Goal: Task Accomplishment & Management: Manage account settings

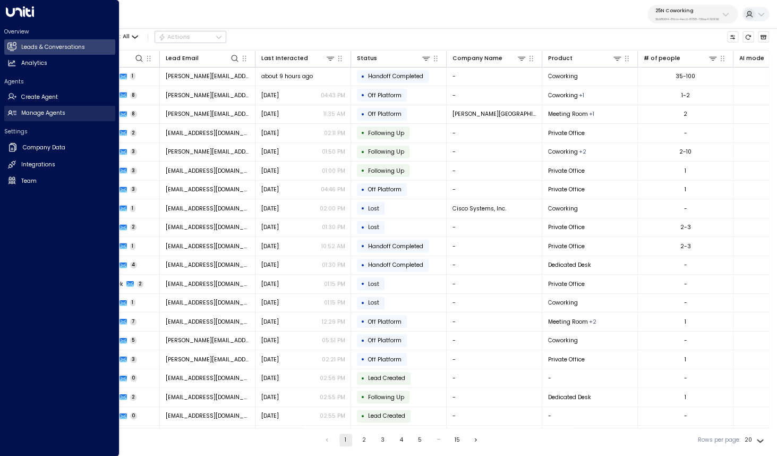
click at [37, 112] on h2 "Manage Agents" at bounding box center [43, 113] width 44 height 9
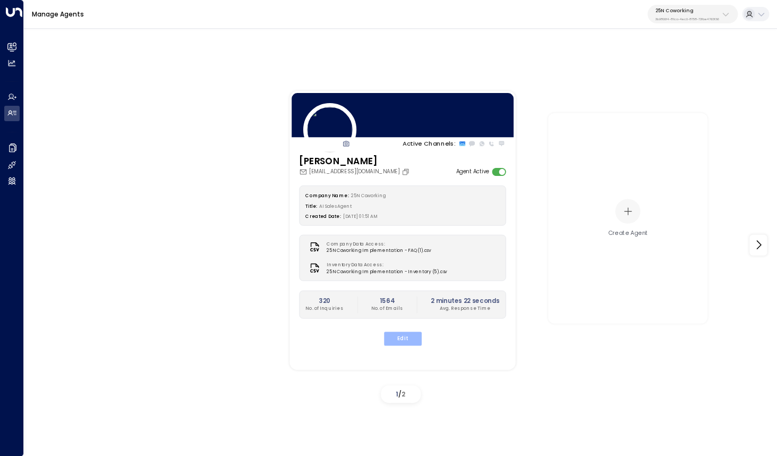
click at [407, 340] on button "Edit" at bounding box center [403, 339] width 38 height 14
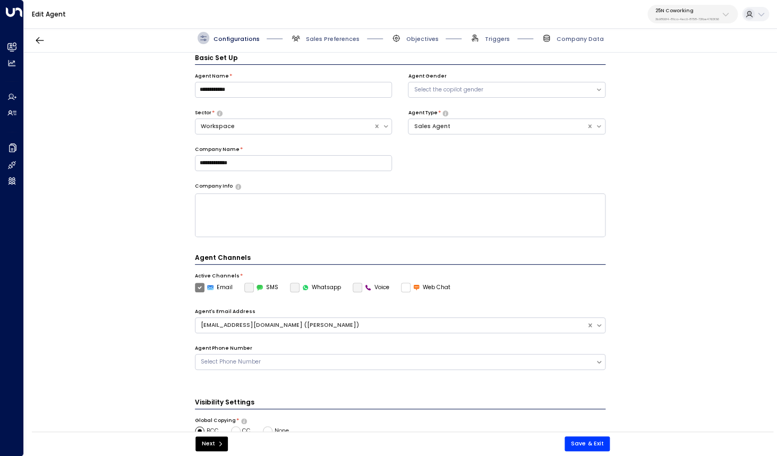
scroll to position [12, 0]
click at [325, 41] on span "Sales Preferences" at bounding box center [333, 39] width 54 height 8
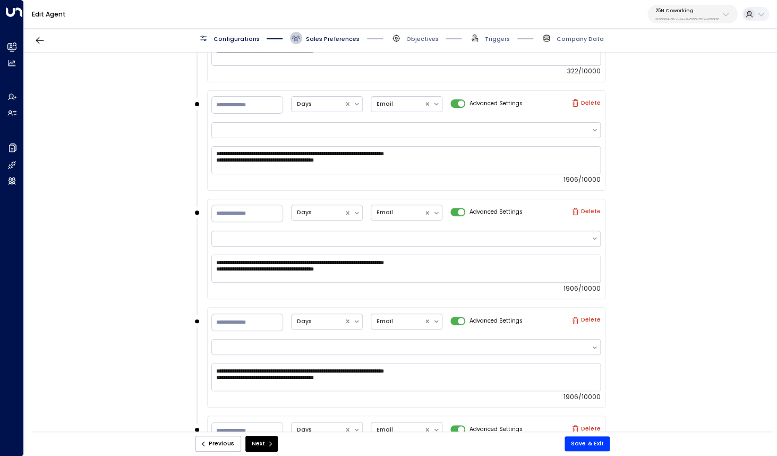
scroll to position [1170, 0]
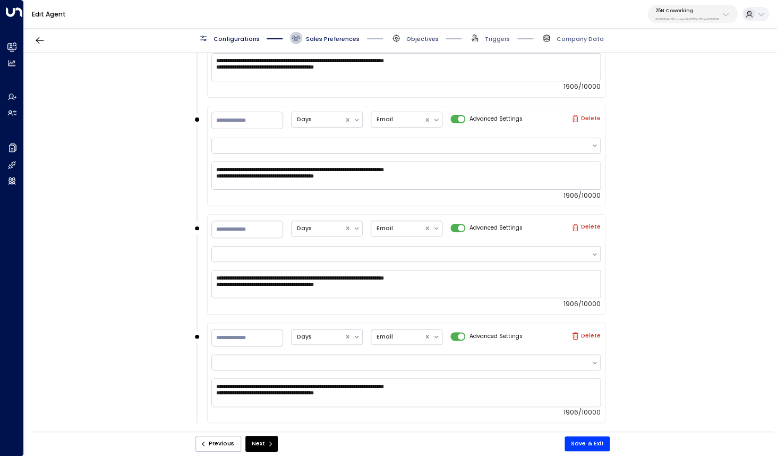
click at [421, 39] on span "Objectives" at bounding box center [423, 39] width 32 height 8
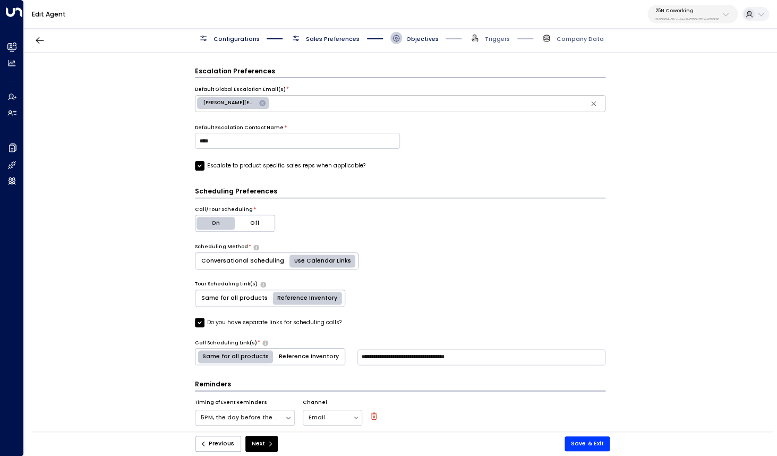
scroll to position [486, 0]
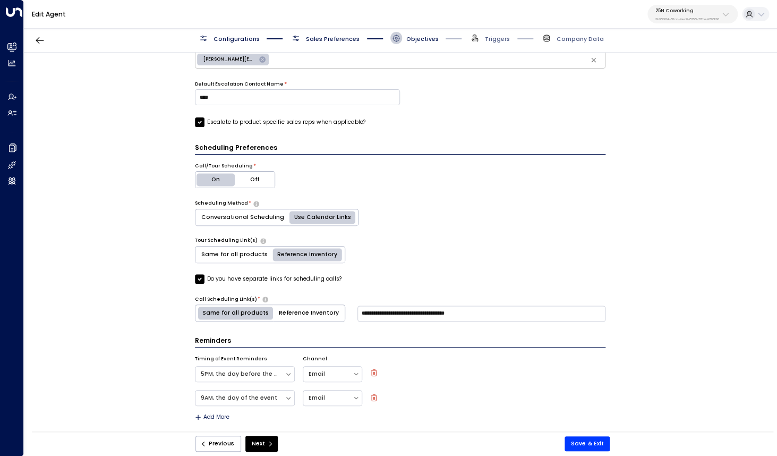
click at [485, 42] on span "Triggers" at bounding box center [489, 38] width 41 height 12
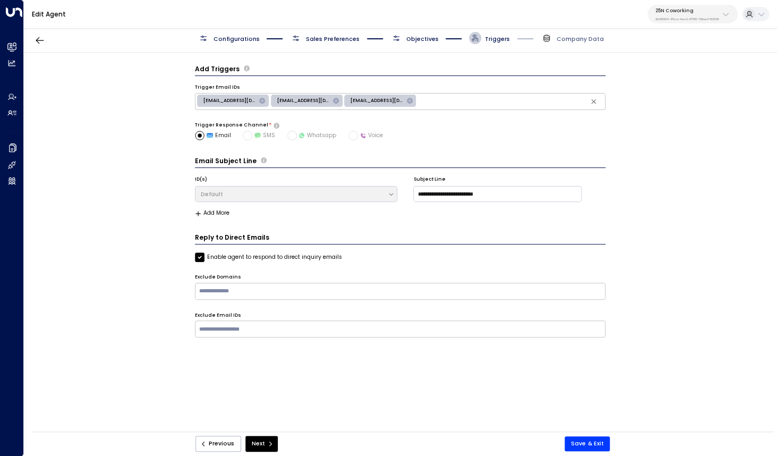
scroll to position [0, 0]
click at [250, 165] on h3 "Email Subject Line" at bounding box center [226, 161] width 62 height 10
click at [675, 16] on div "25N Coworking 3b9800f4-81ca-4ec0-8758-72fbe4763f36" at bounding box center [688, 14] width 64 height 14
type input "***"
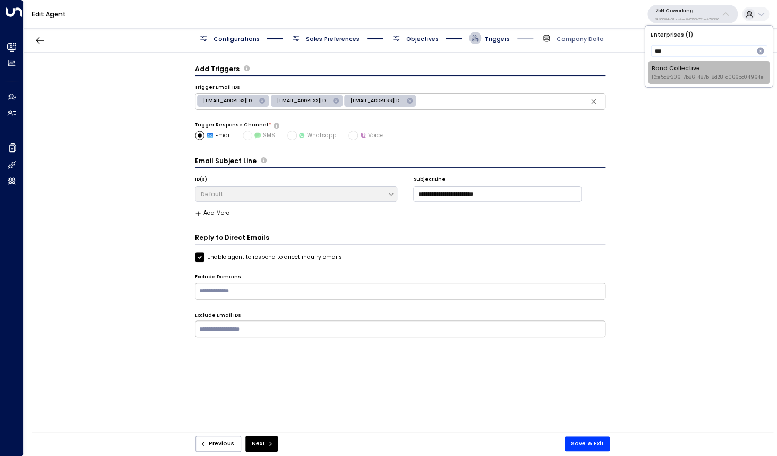
click at [678, 68] on div "Bond Collective ID: e5c8f306-7b86-487b-8d28-d066bc04964e" at bounding box center [708, 72] width 112 height 16
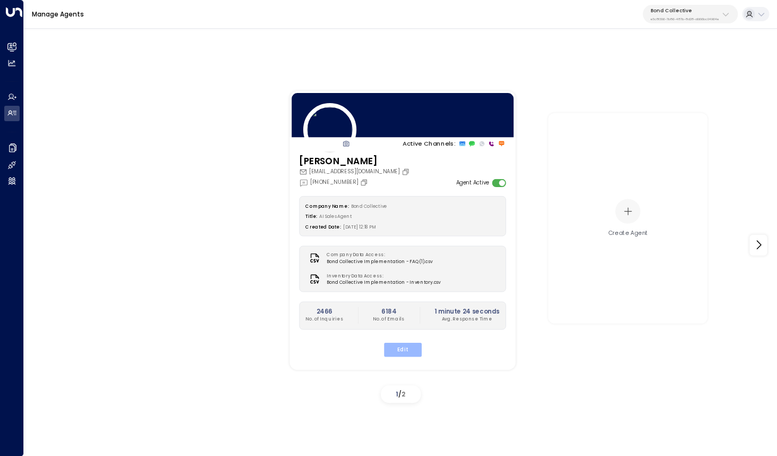
click at [402, 354] on button "Edit" at bounding box center [403, 349] width 38 height 14
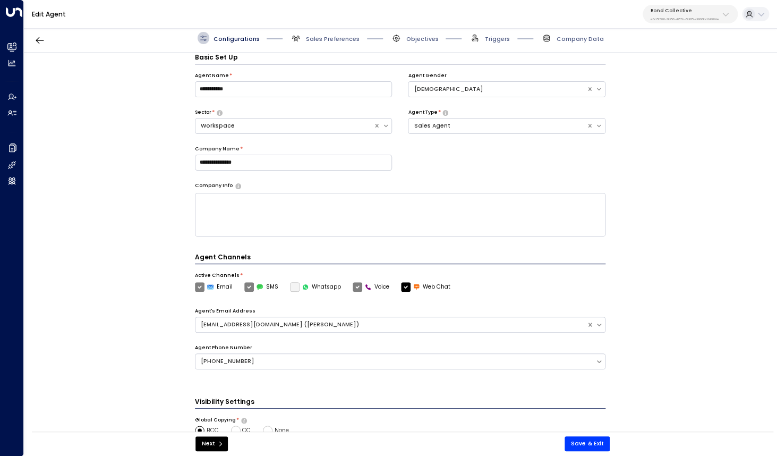
scroll to position [12, 0]
click at [493, 41] on span "Triggers" at bounding box center [497, 39] width 25 height 8
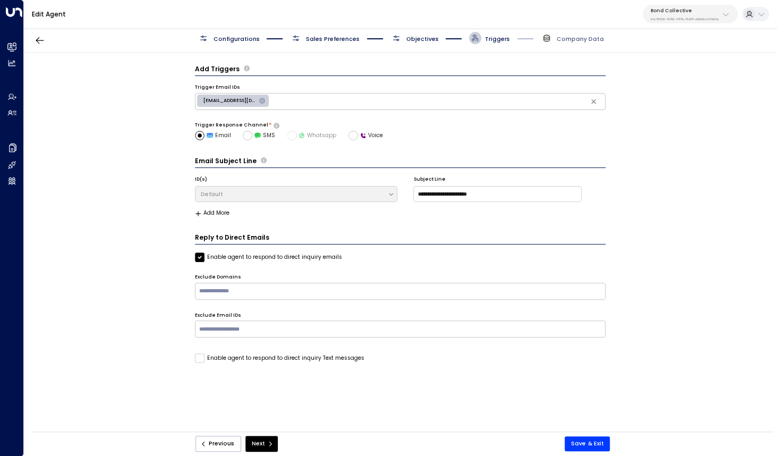
click at [209, 213] on button "Add More" at bounding box center [212, 213] width 35 height 6
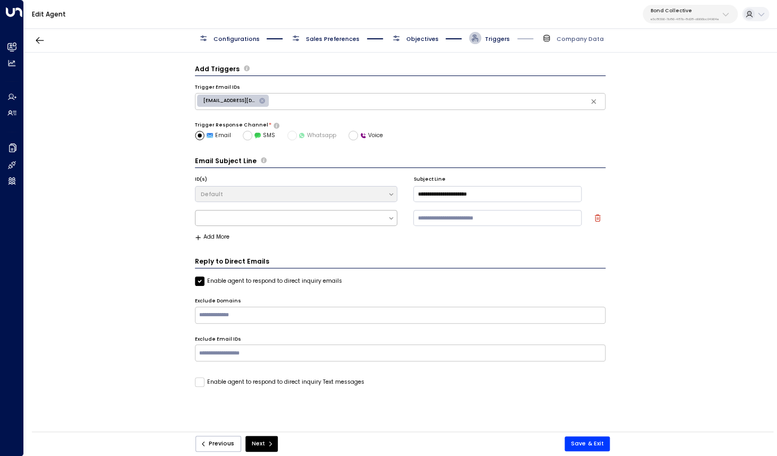
click at [381, 224] on div at bounding box center [292, 218] width 192 height 14
click at [597, 221] on icon "button" at bounding box center [597, 217] width 7 height 7
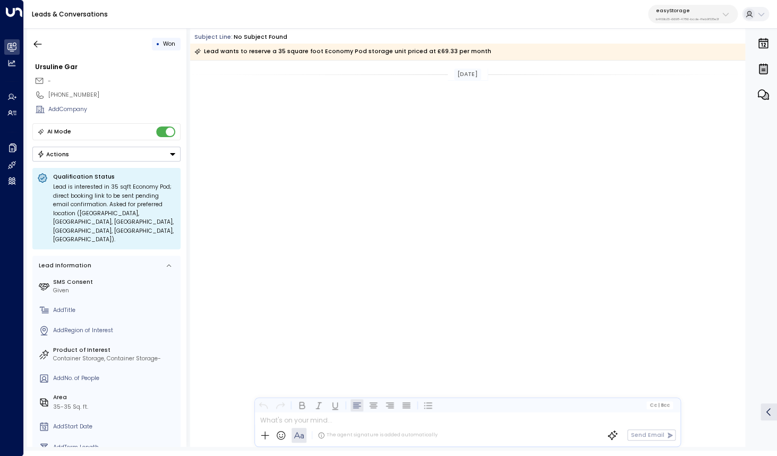
scroll to position [1086, 0]
